Goal: Task Accomplishment & Management: Manage account settings

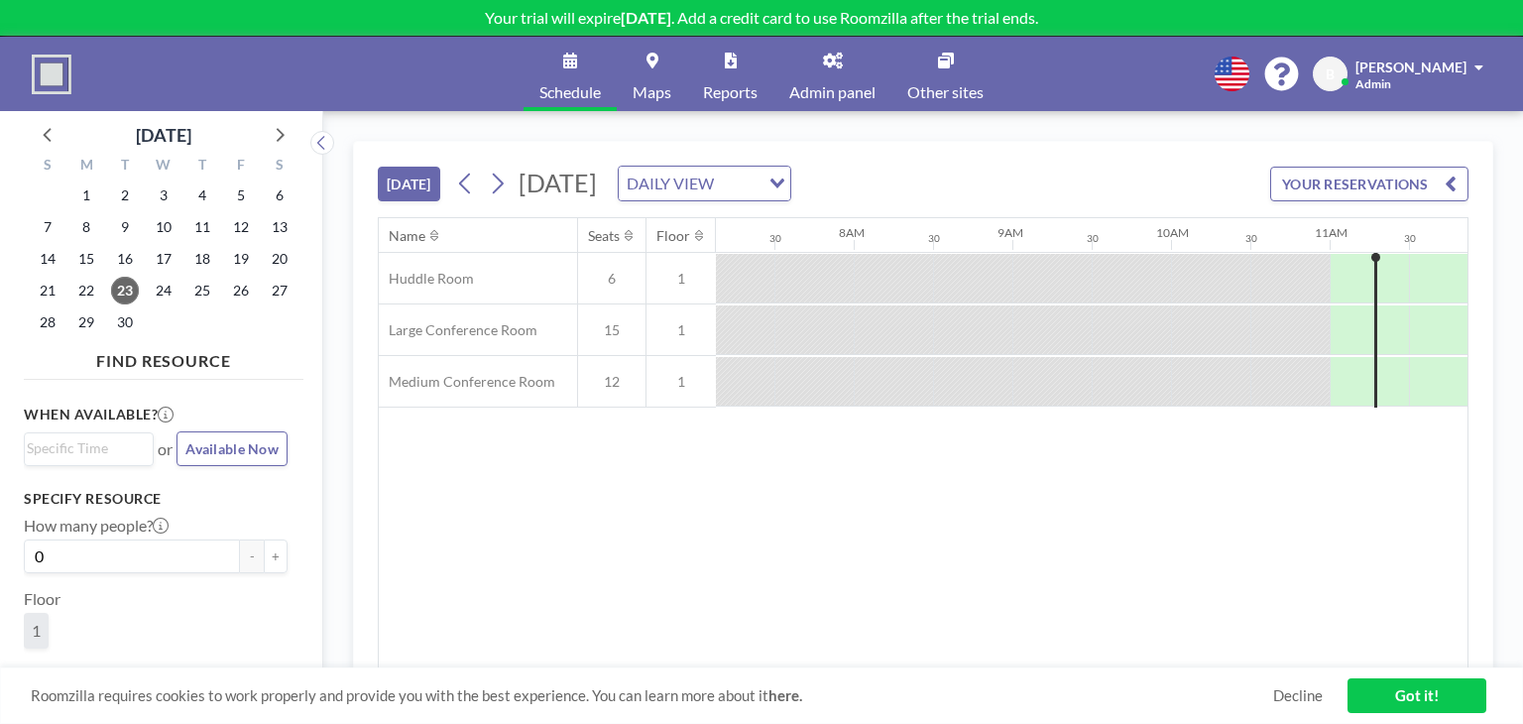
scroll to position [0, 1092]
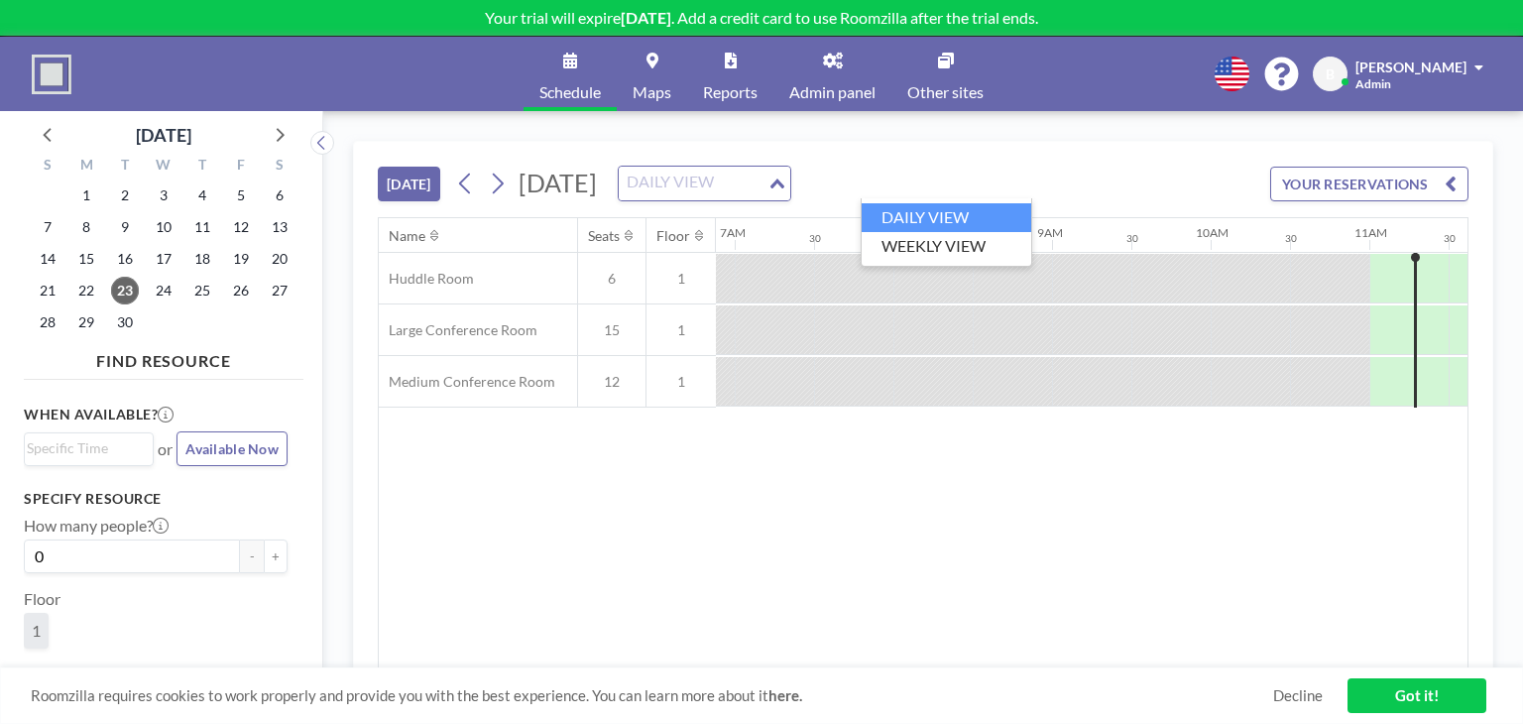
click at [790, 187] on div "Loading..." at bounding box center [779, 182] width 23 height 30
click at [952, 247] on li "WEEKLY VIEW" at bounding box center [947, 246] width 170 height 29
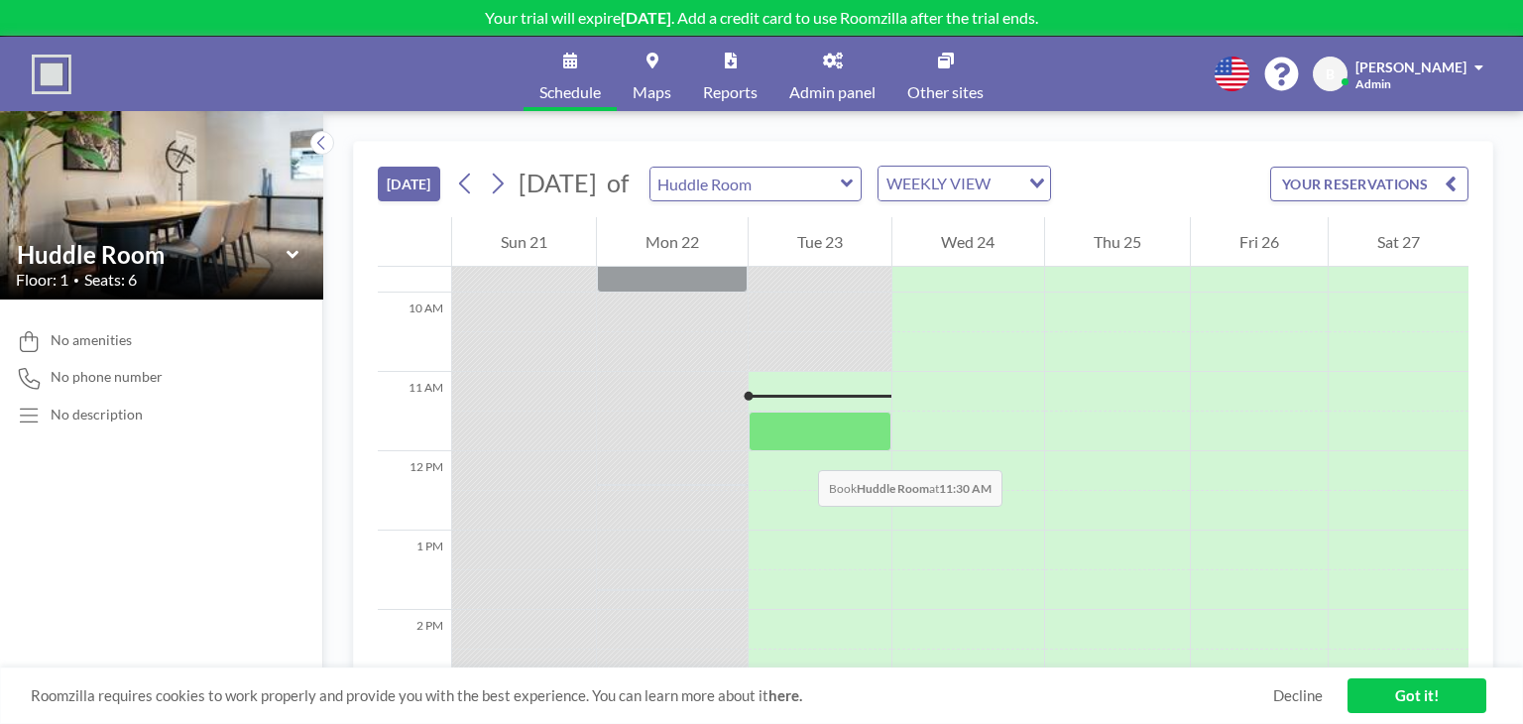
scroll to position [734, 0]
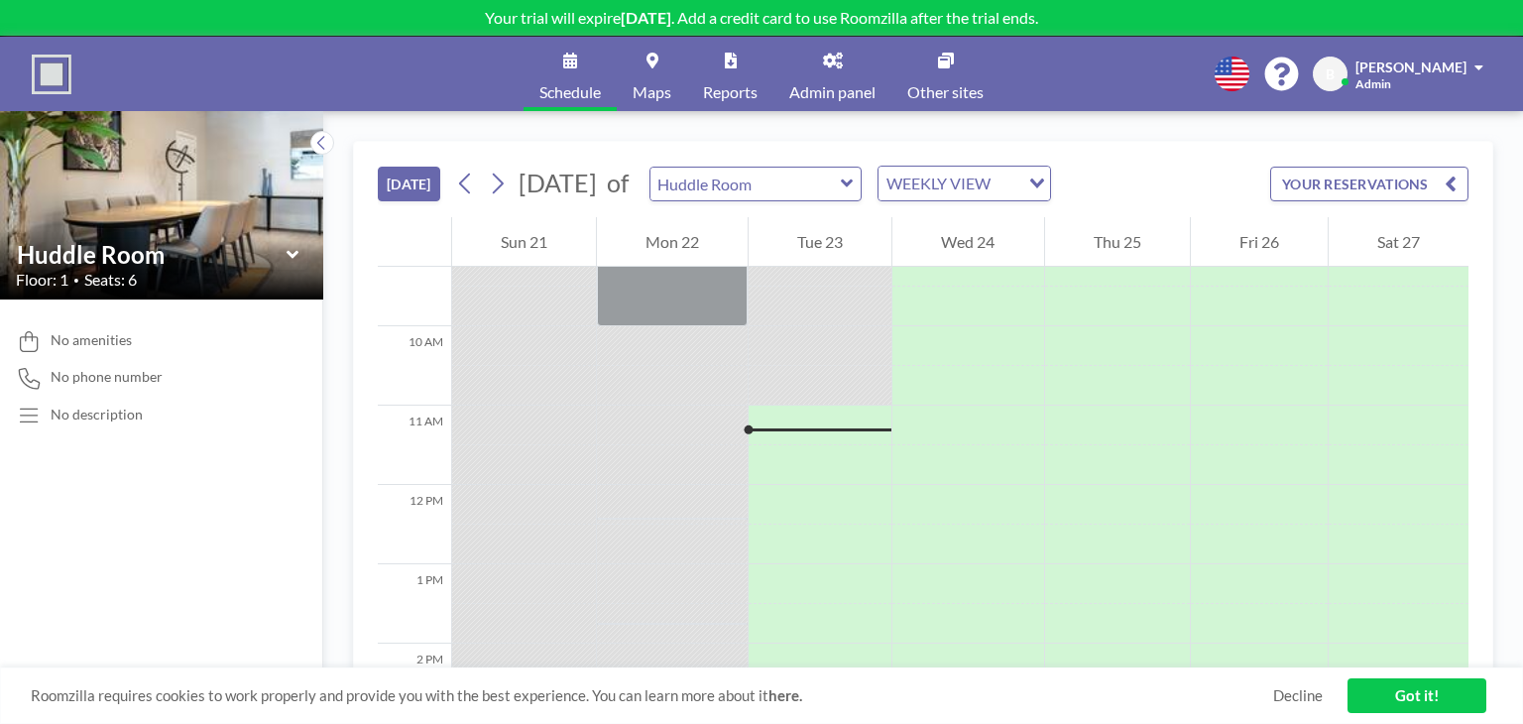
click at [853, 181] on icon at bounding box center [847, 183] width 12 height 8
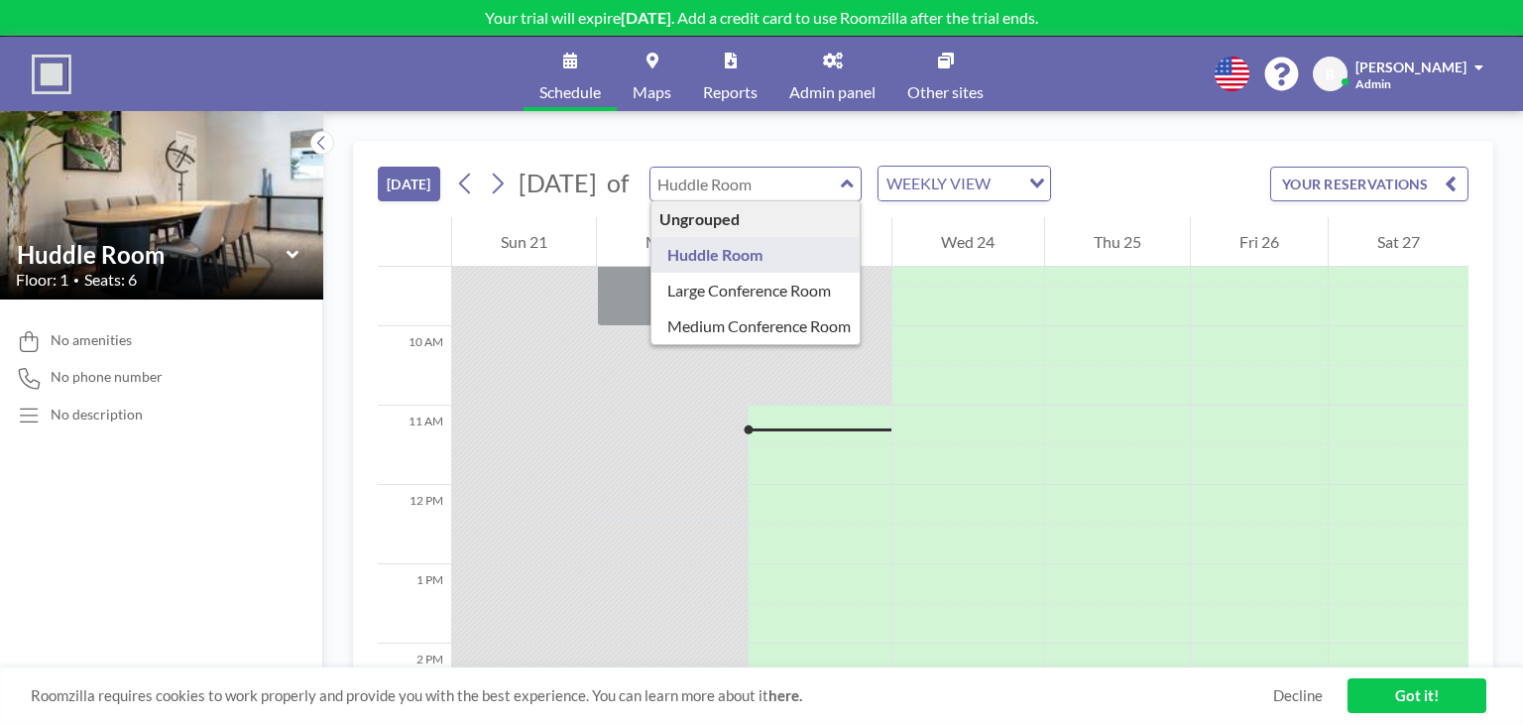
click at [853, 179] on icon at bounding box center [847, 183] width 12 height 8
type input "Huddle Room"
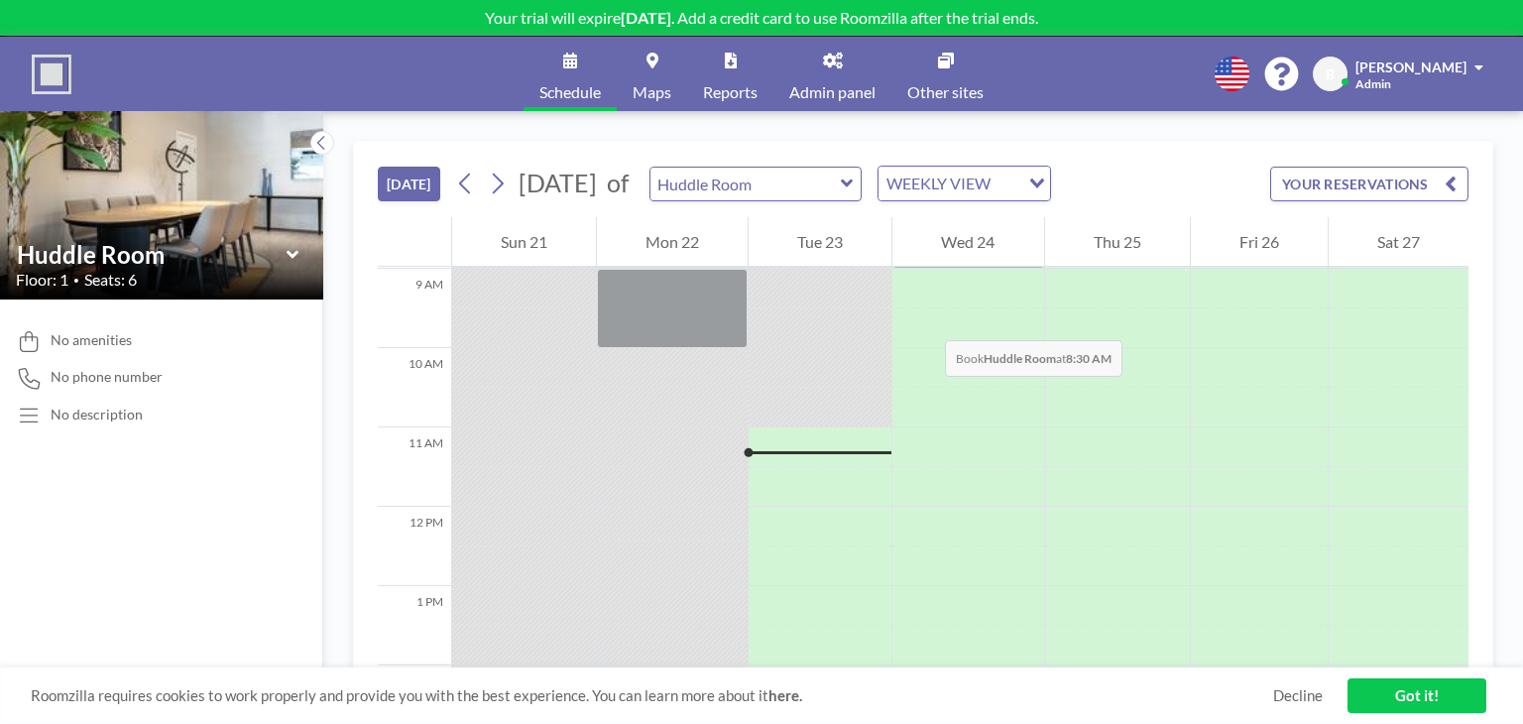
scroll to position [635, 0]
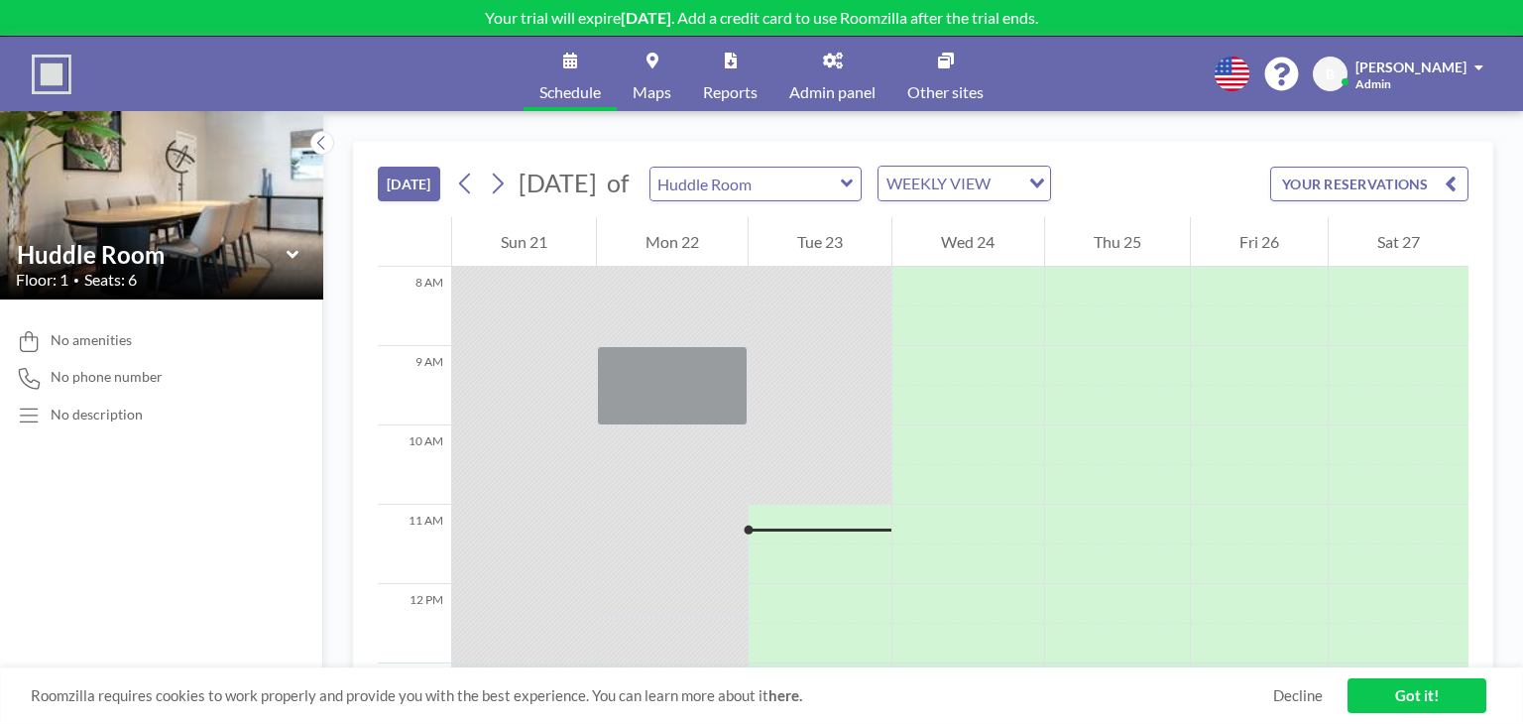
click at [645, 76] on link "Maps" at bounding box center [652, 74] width 70 height 74
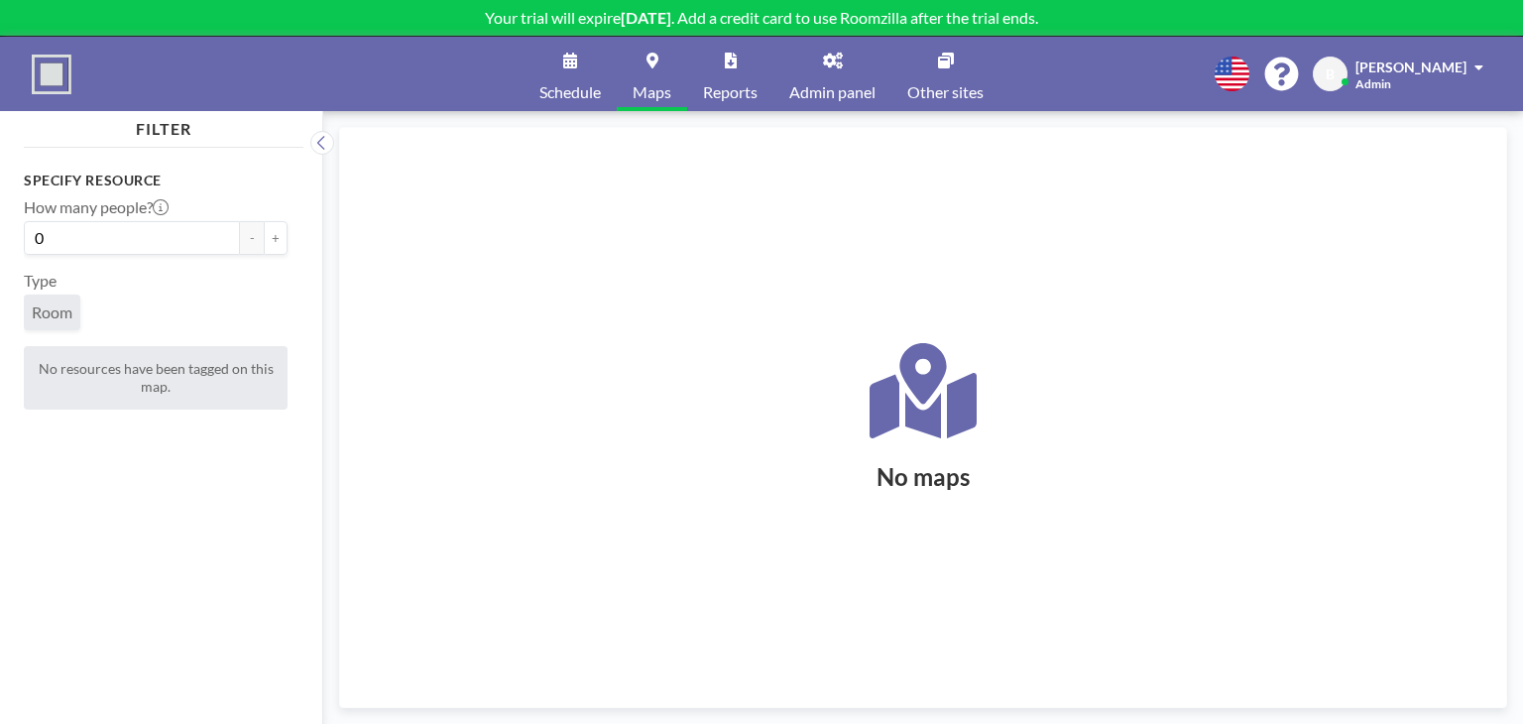
click at [819, 69] on link "Admin panel" at bounding box center [833, 74] width 118 height 74
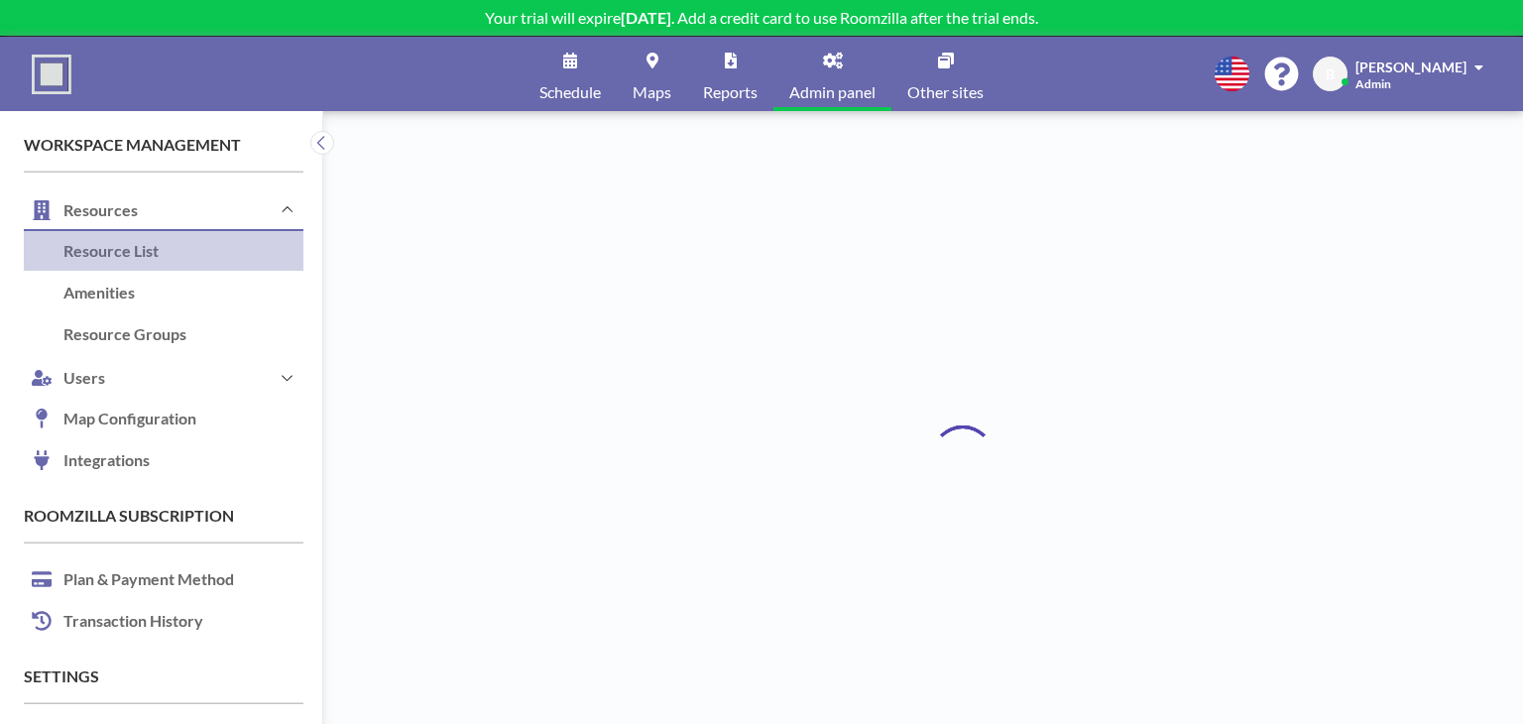
click at [663, 70] on link "Maps" at bounding box center [652, 74] width 70 height 74
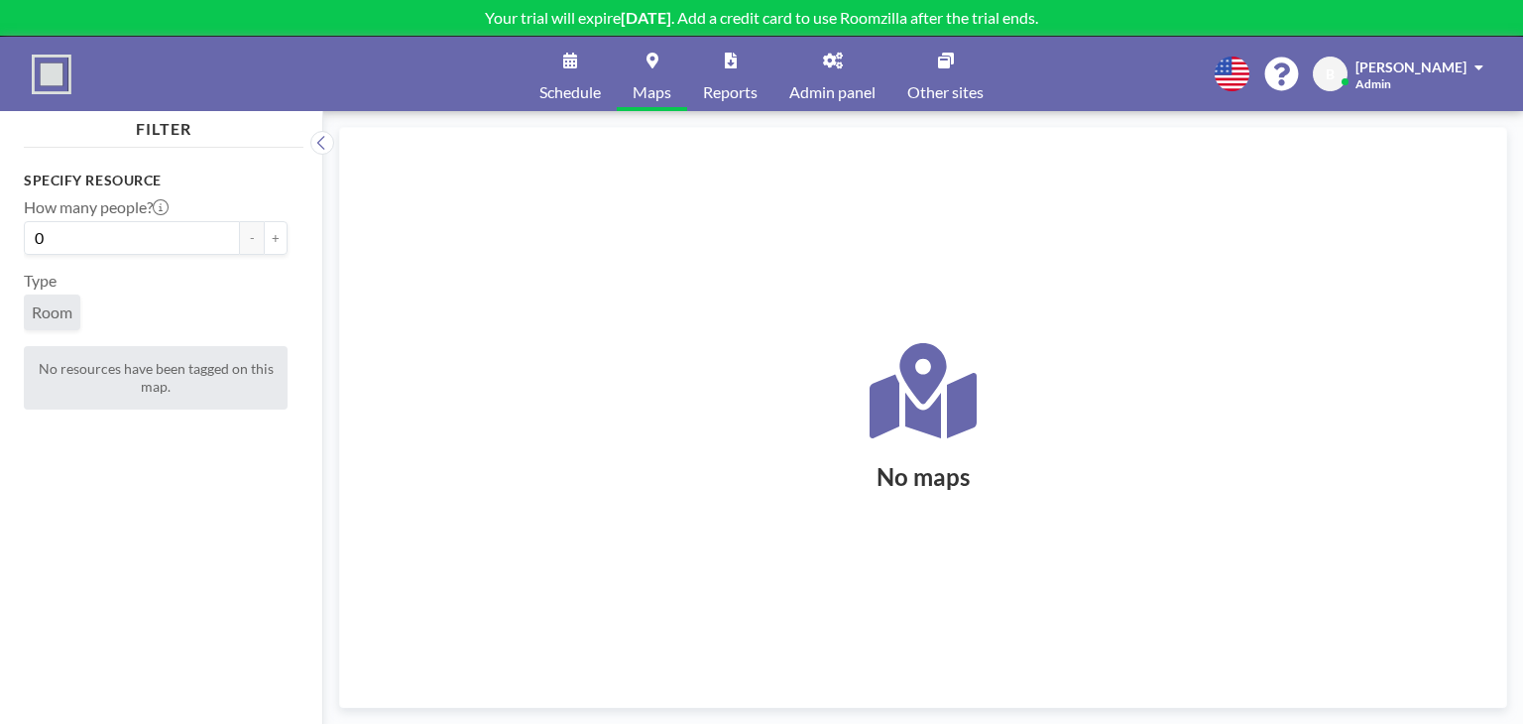
click at [825, 84] on span "Admin panel" at bounding box center [832, 92] width 86 height 16
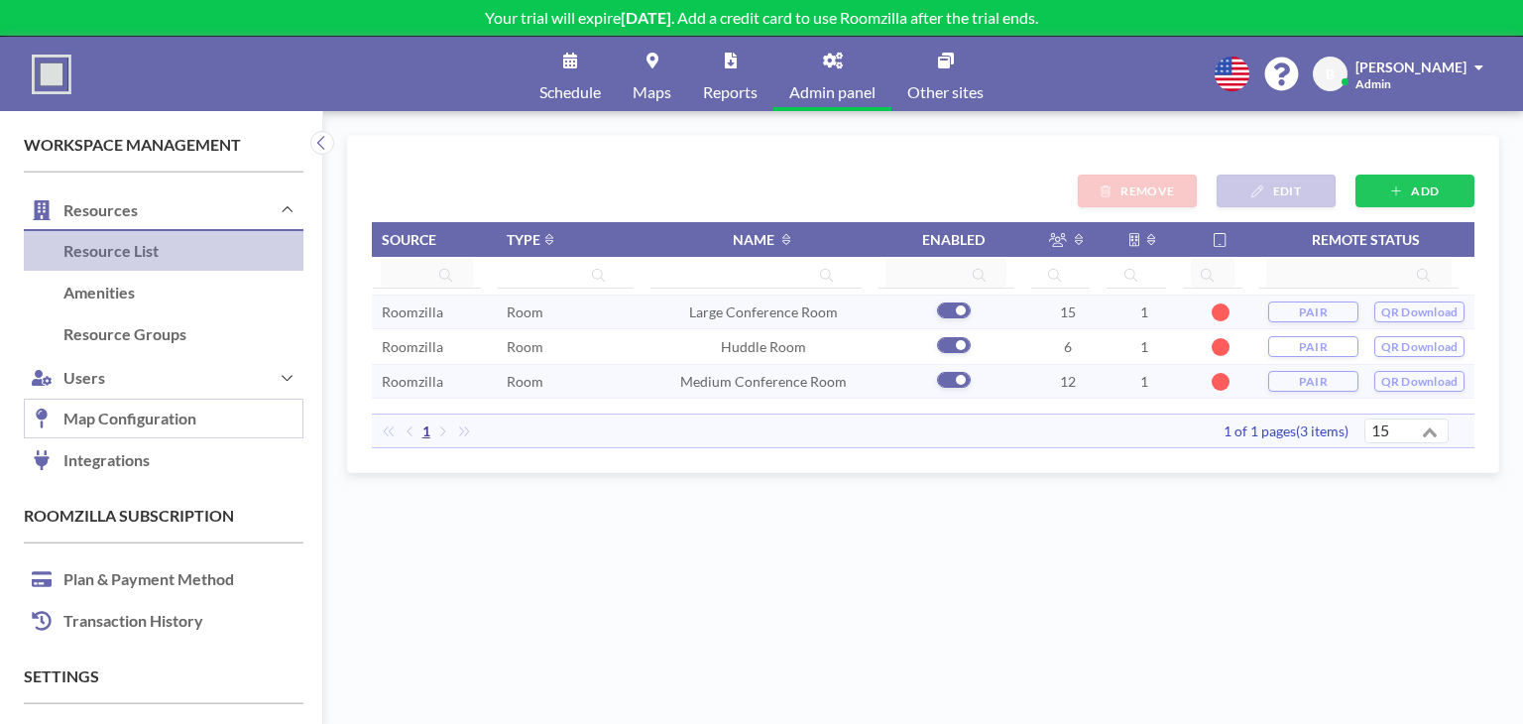
click at [136, 414] on link "Map Configuration" at bounding box center [164, 420] width 280 height 42
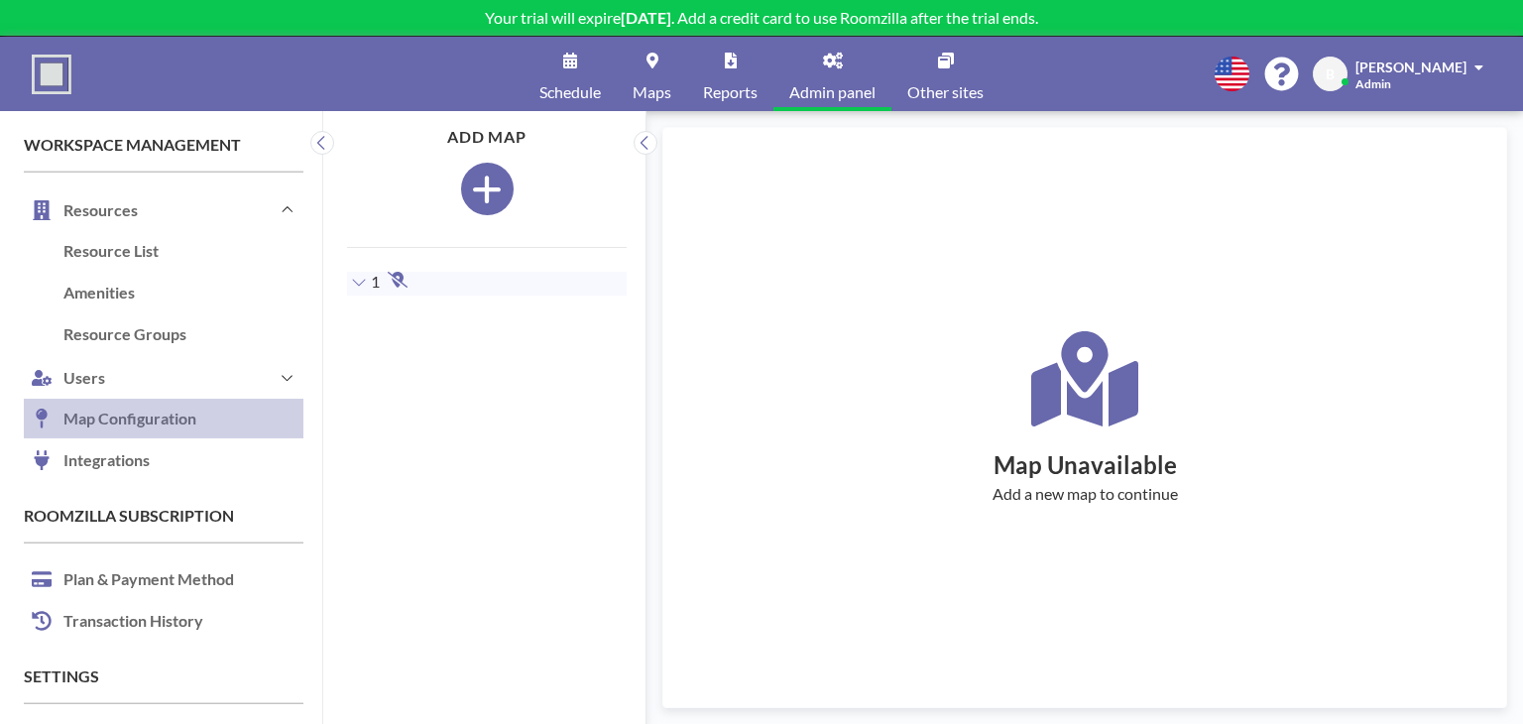
click at [484, 191] on icon "button" at bounding box center [487, 190] width 28 height 28
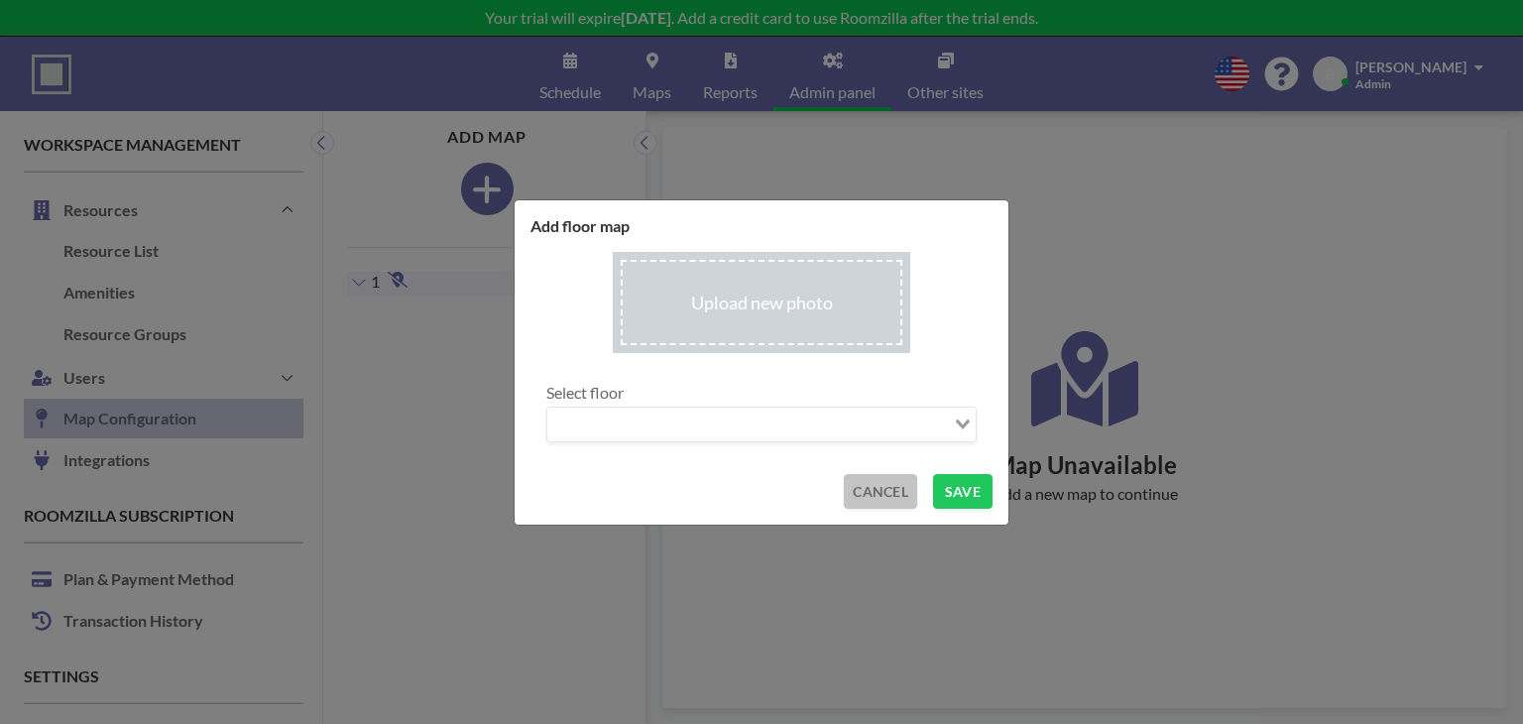
click at [896, 492] on button "CANCEL" at bounding box center [880, 491] width 73 height 35
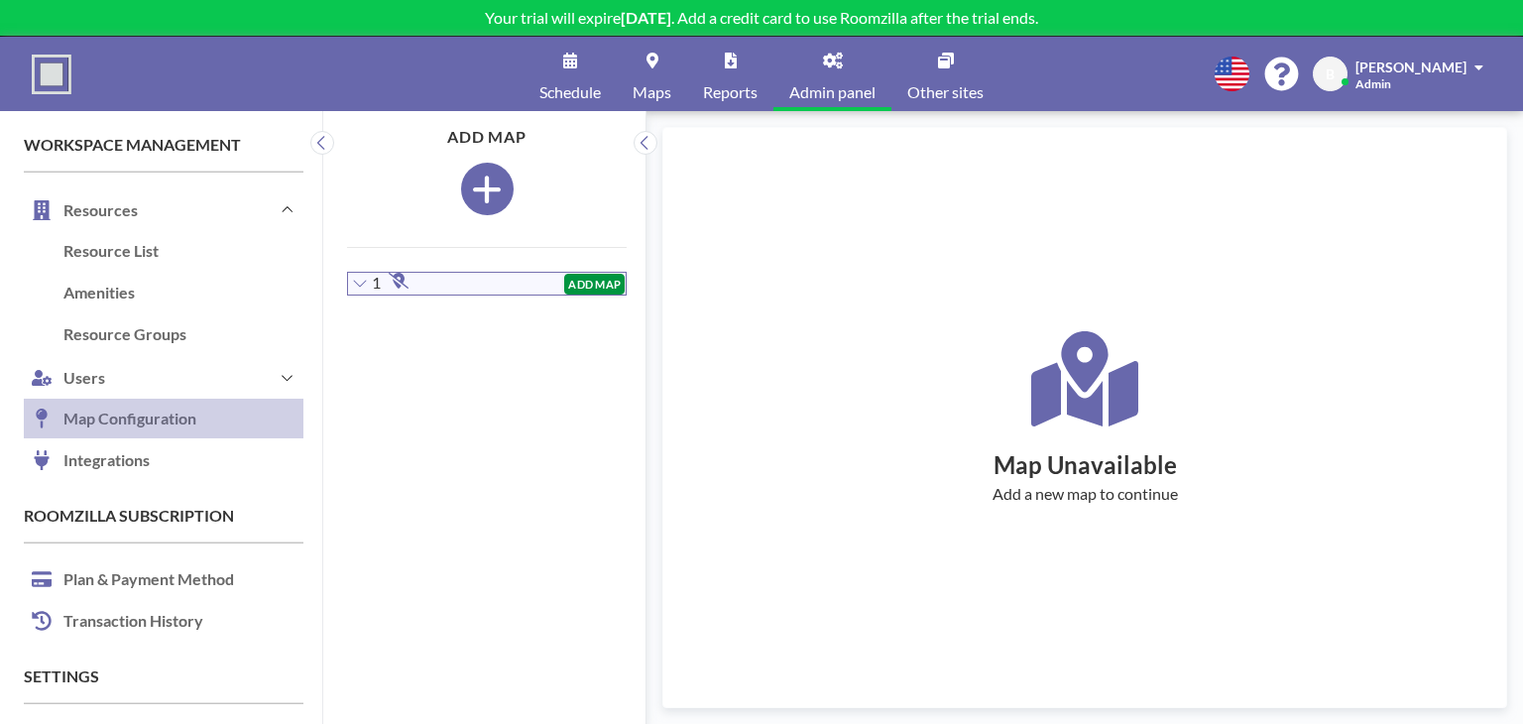
click at [583, 291] on button "ADD MAP" at bounding box center [594, 284] width 60 height 21
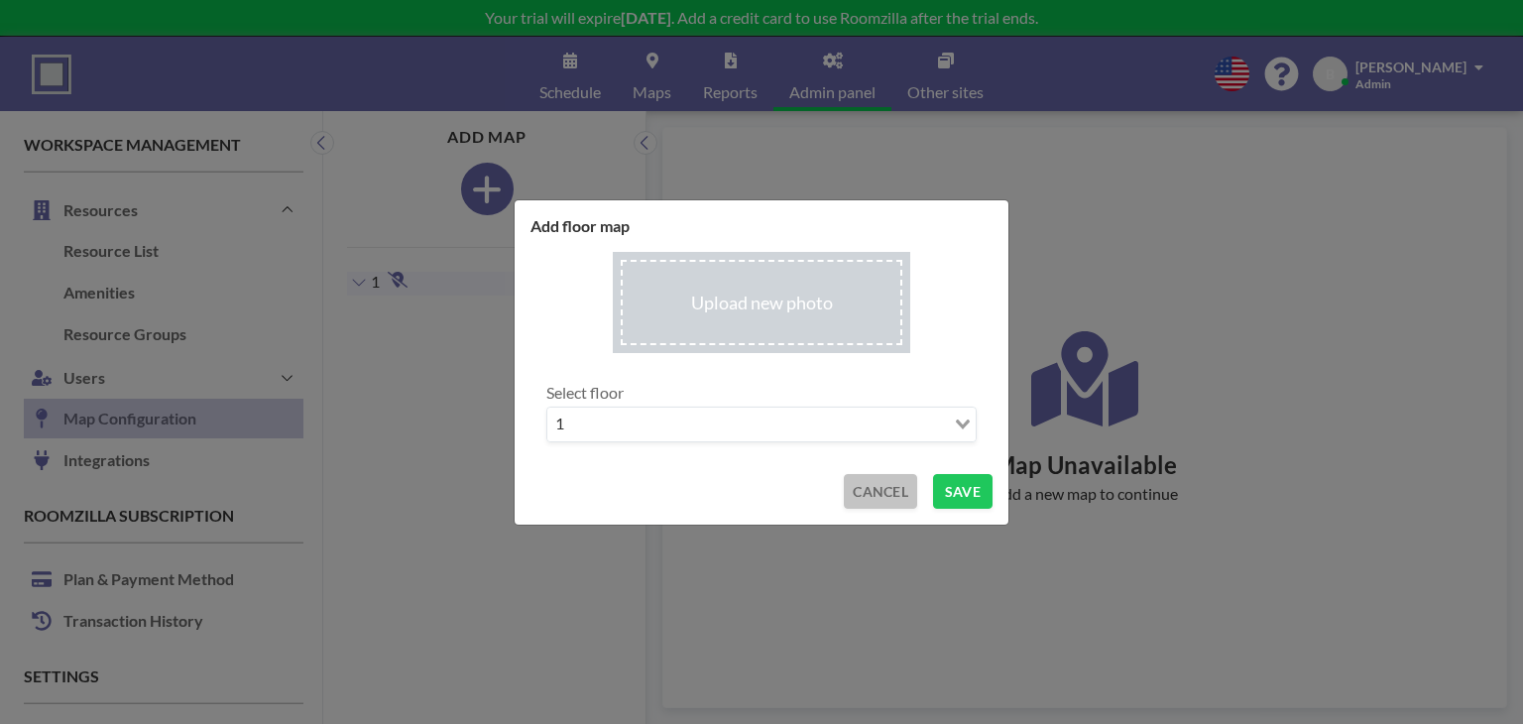
click at [868, 481] on button "CANCEL" at bounding box center [880, 491] width 73 height 35
